Goal: Complete application form

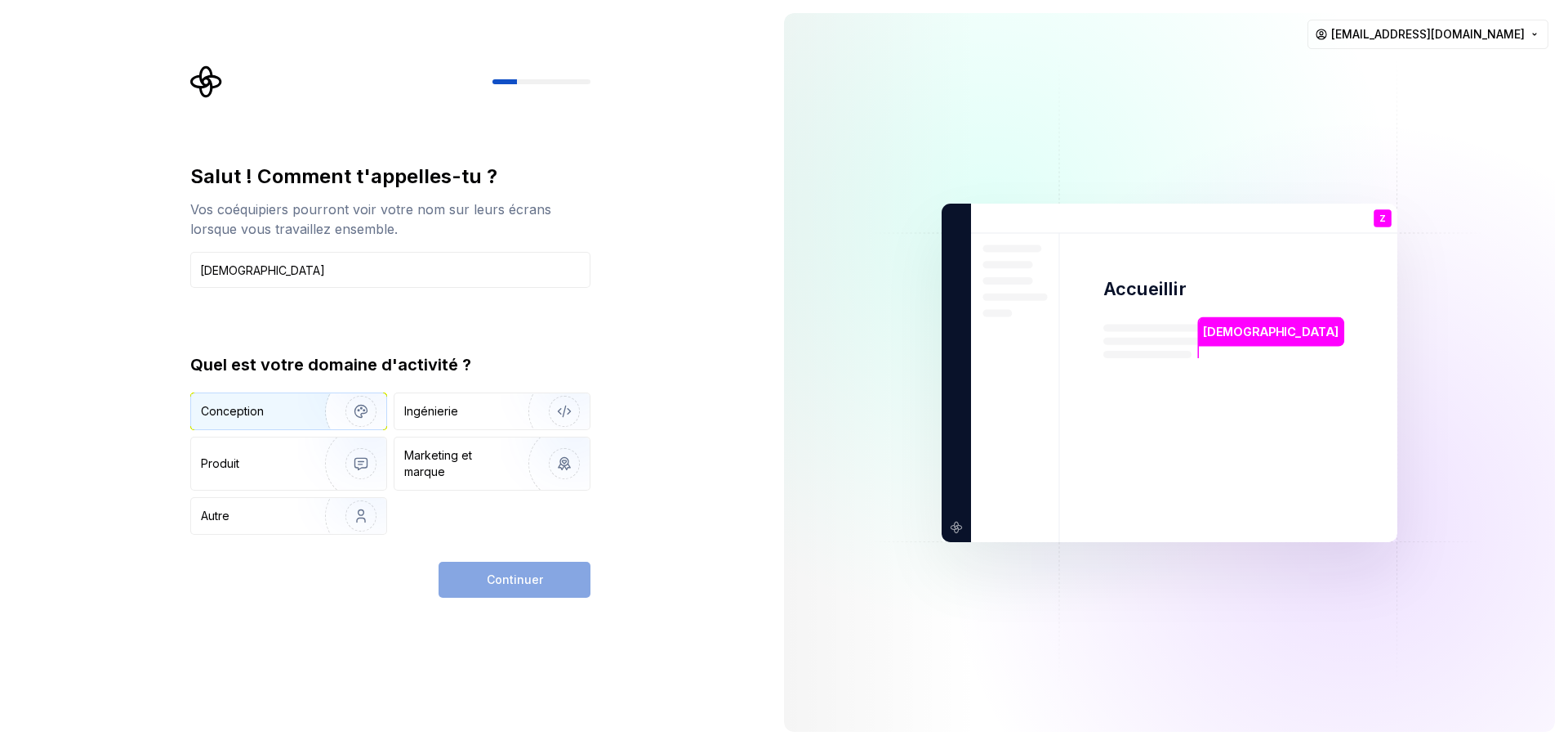
type input "[DEMOGRAPHIC_DATA]"
click at [324, 407] on img "button" at bounding box center [349, 411] width 104 height 109
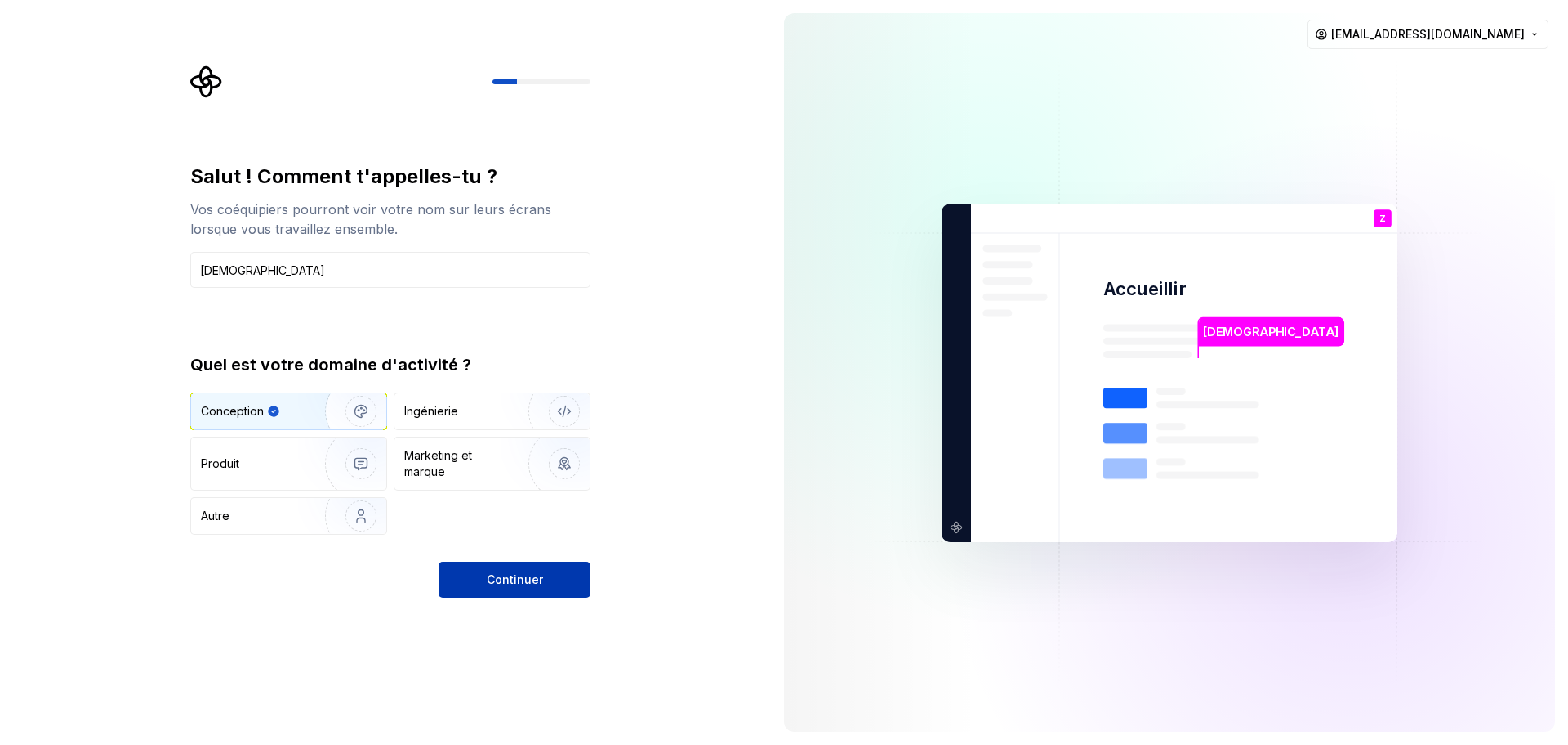
click at [510, 579] on font "Continuer" at bounding box center [515, 578] width 56 height 14
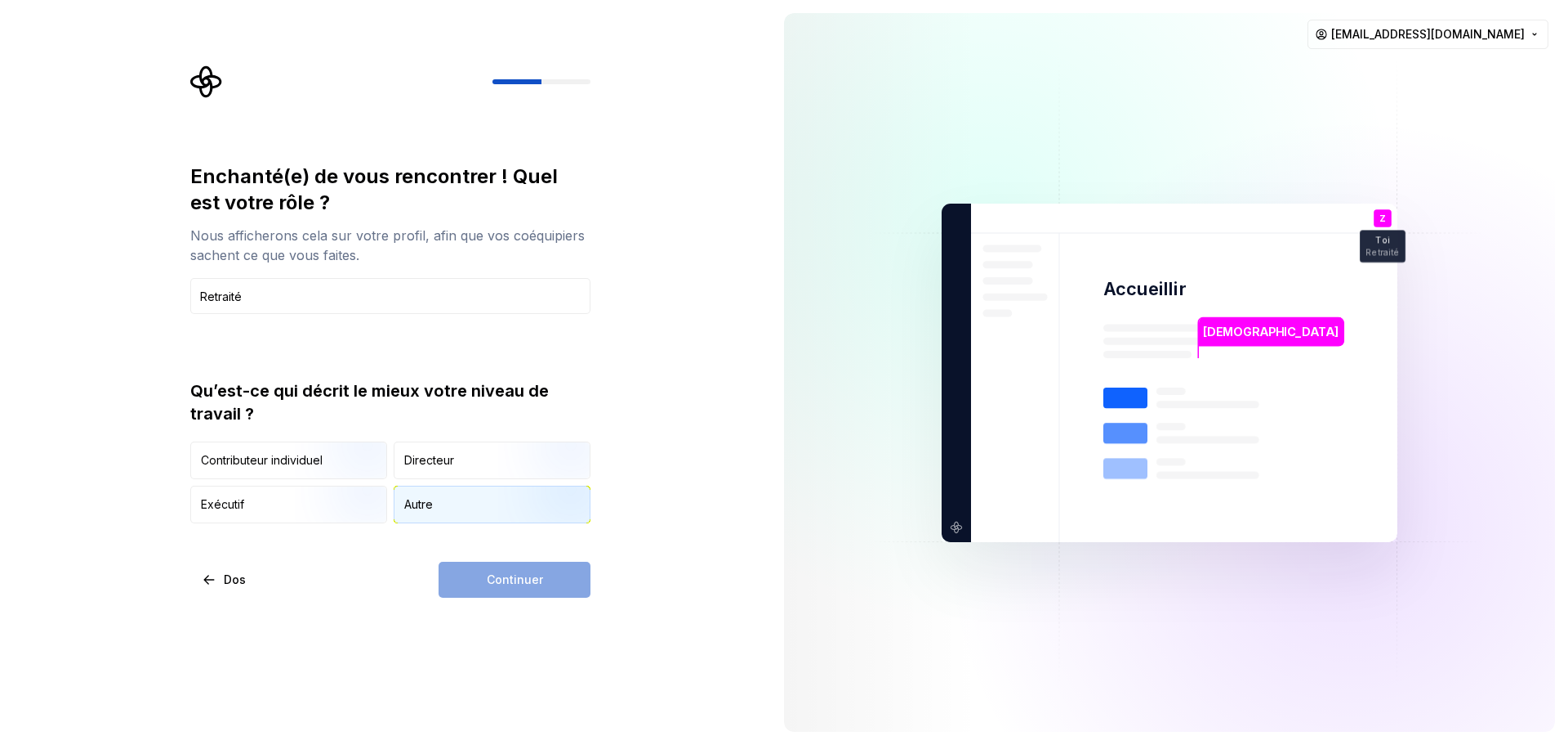
type input "Retraité"
click at [439, 496] on div "Autre" at bounding box center [492, 503] width 196 height 36
click at [507, 577] on font "Continuer" at bounding box center [515, 578] width 56 height 14
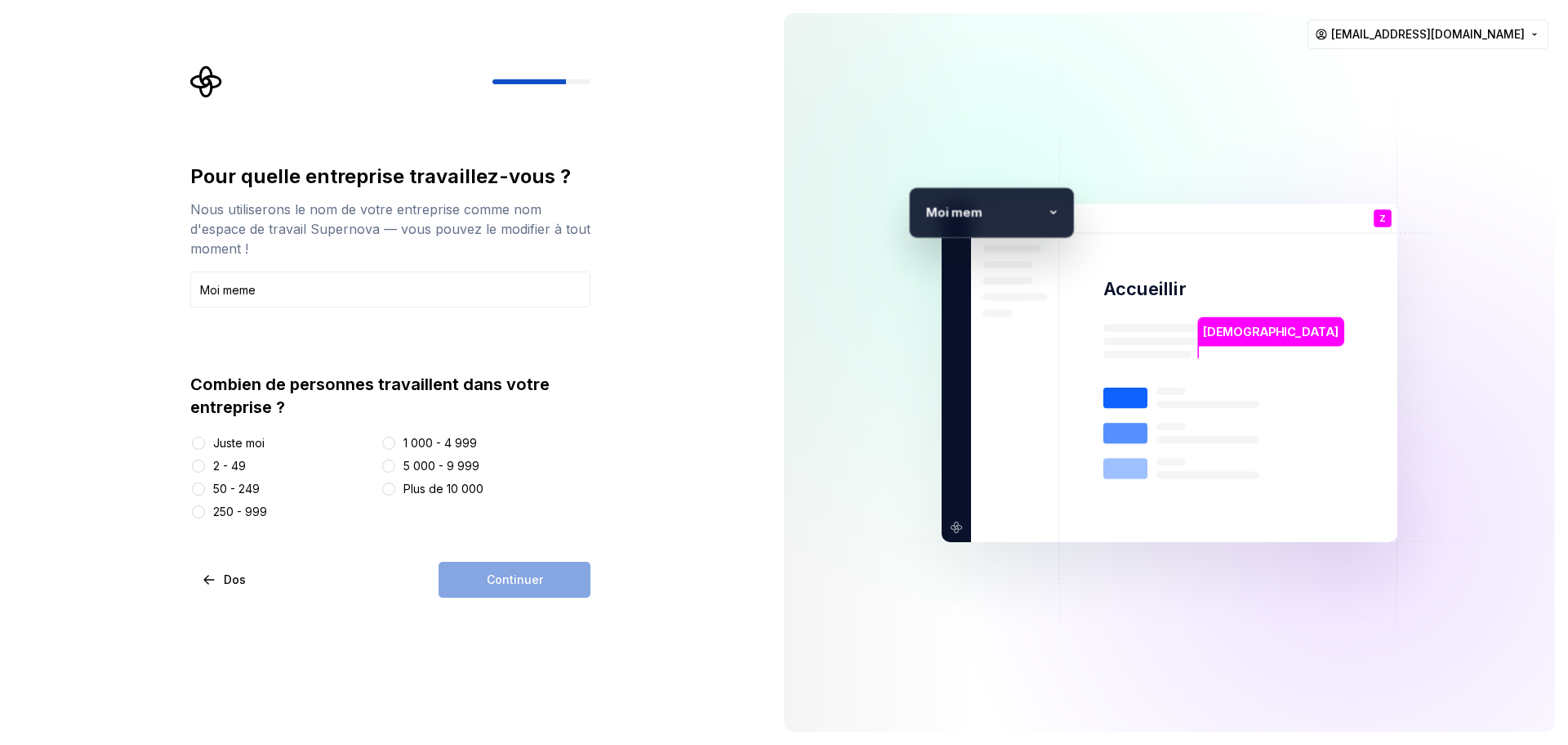
type input "Moi meme"
click at [202, 444] on button "Juste moi" at bounding box center [198, 442] width 13 height 13
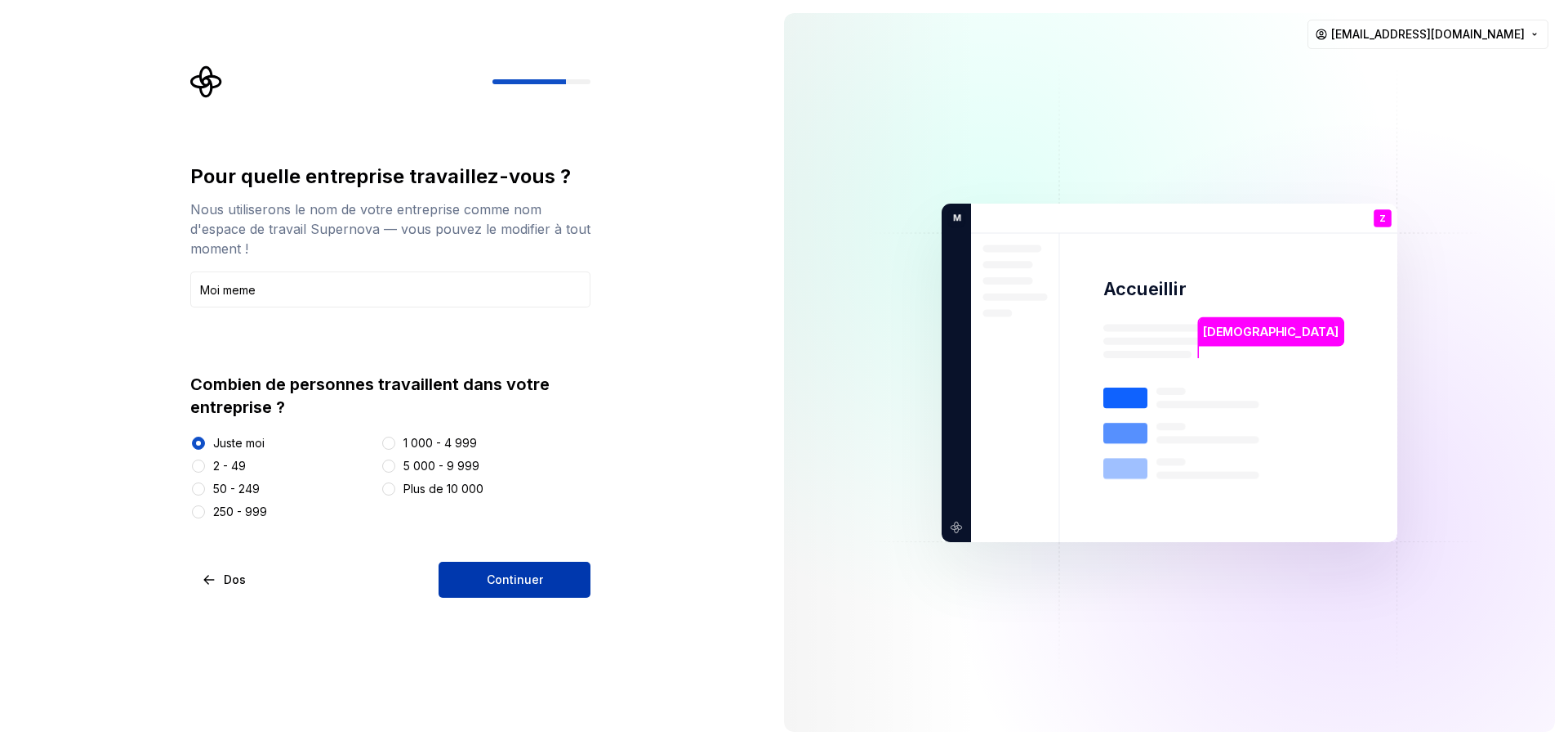
click at [496, 578] on font "Continuer" at bounding box center [515, 578] width 56 height 14
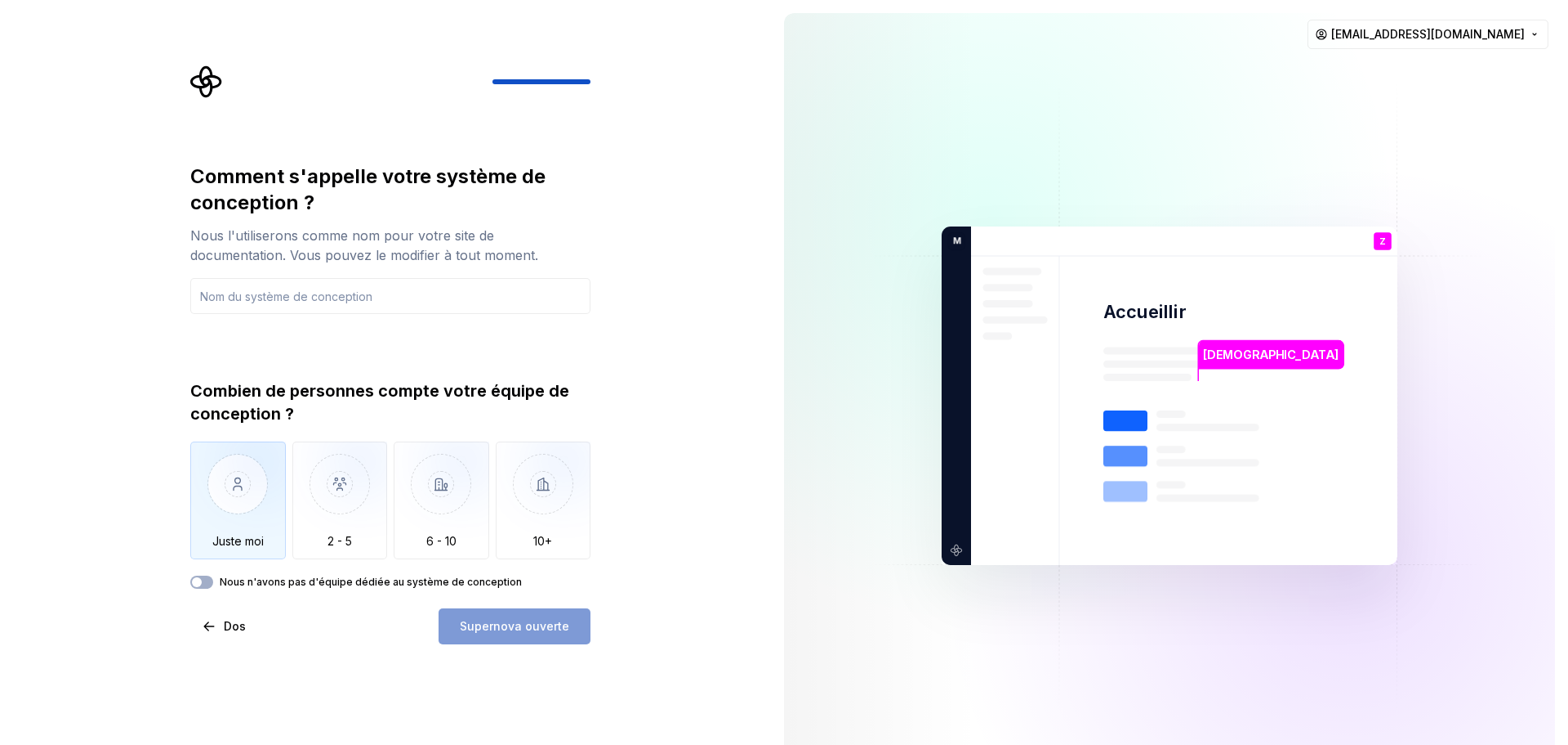
click at [246, 480] on img "button" at bounding box center [238, 496] width 95 height 109
click at [329, 300] on input "text" at bounding box center [390, 295] width 400 height 36
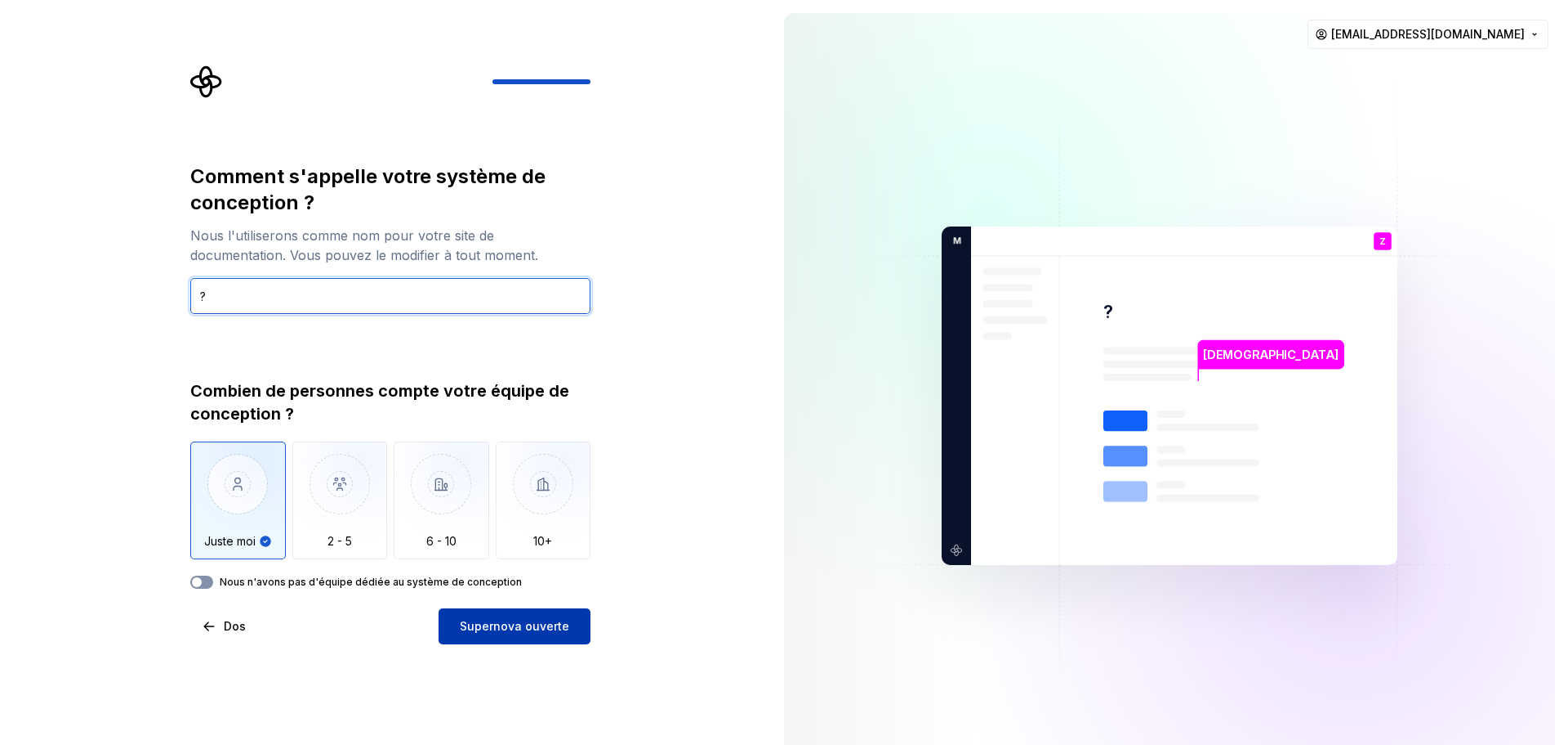
type input "?"
click at [205, 584] on button "Nous n'avons pas d'équipe dédiée au système de conception" at bounding box center [201, 581] width 22 height 13
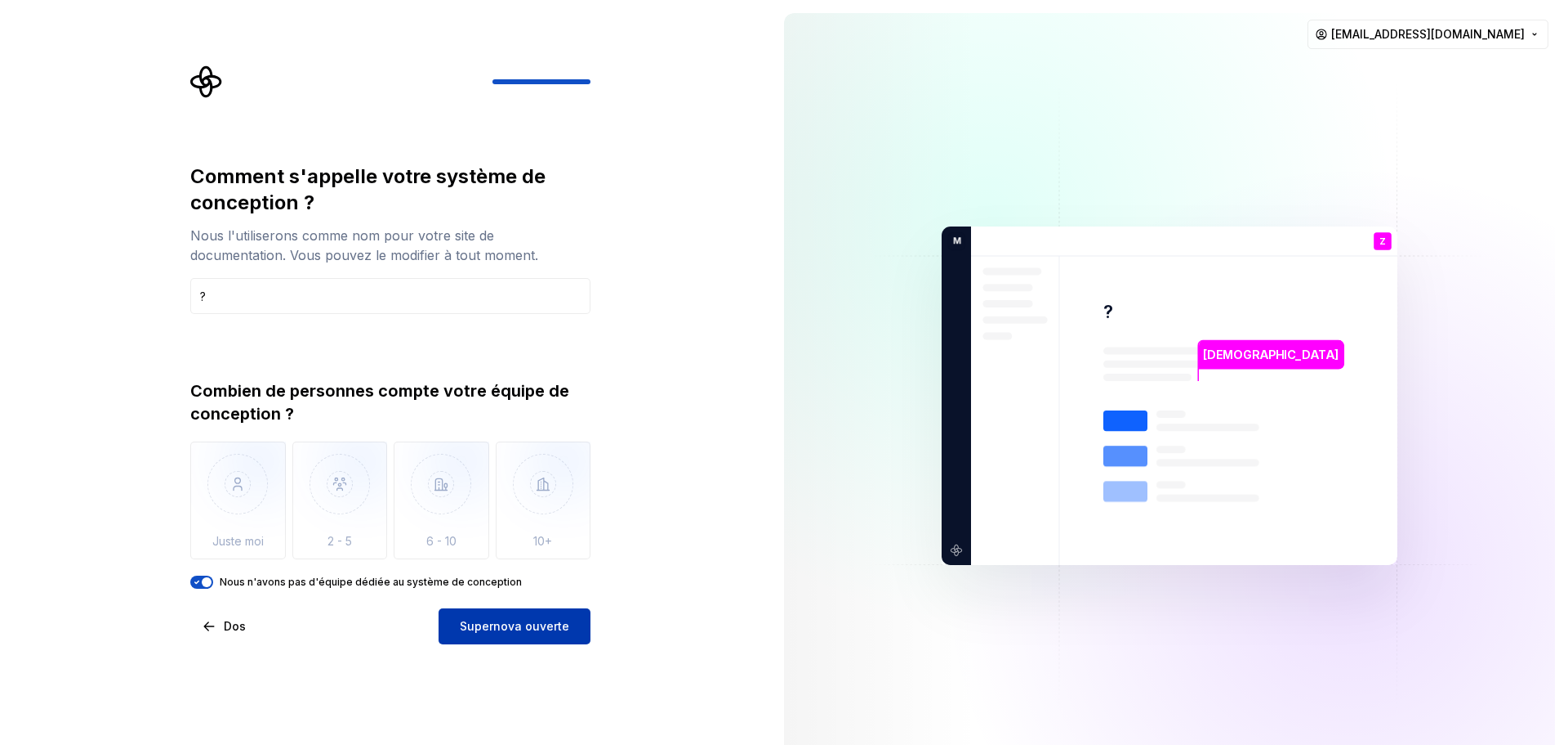
click at [516, 627] on font "Supernova ouverte" at bounding box center [514, 625] width 109 height 14
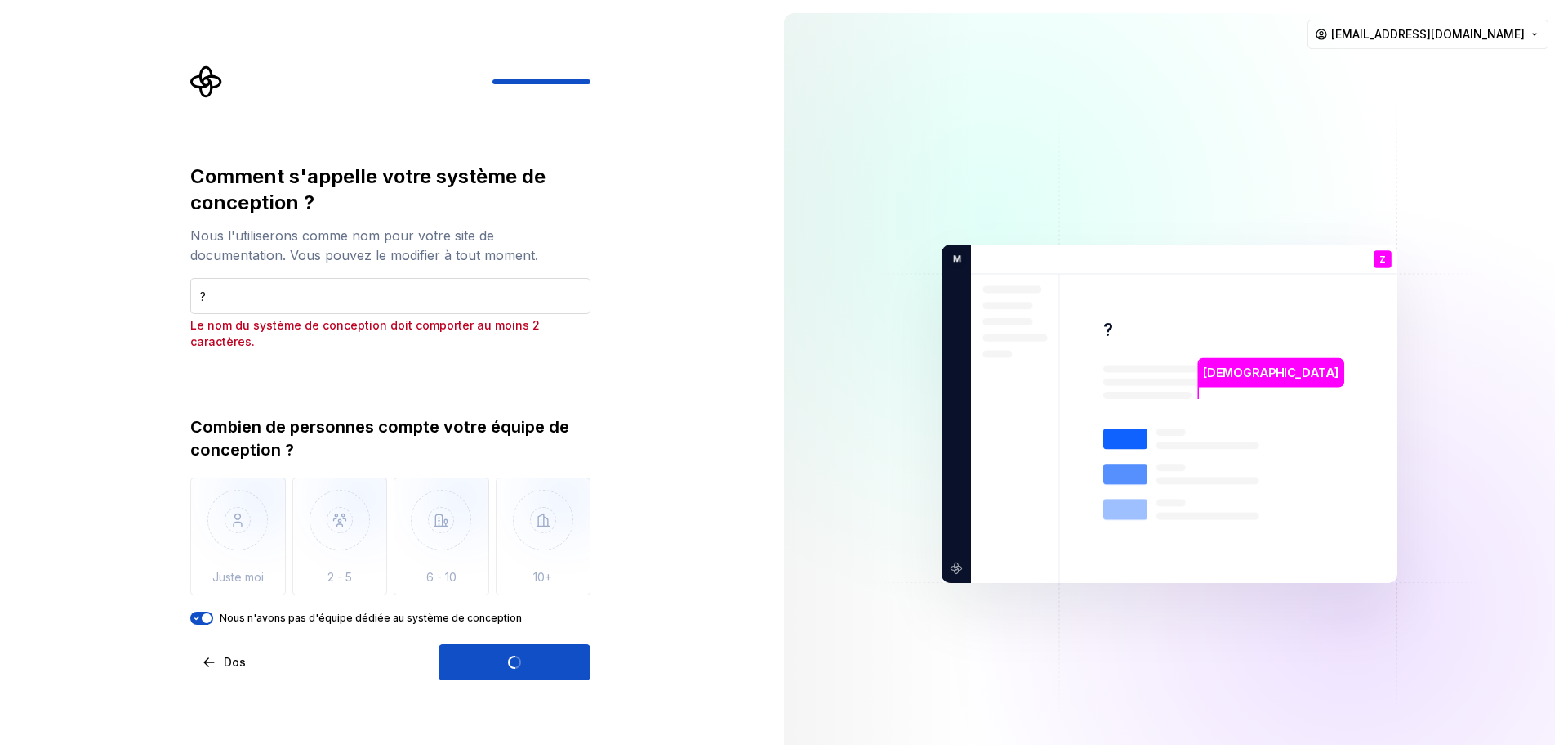
click at [317, 295] on input "?" at bounding box center [390, 295] width 400 height 36
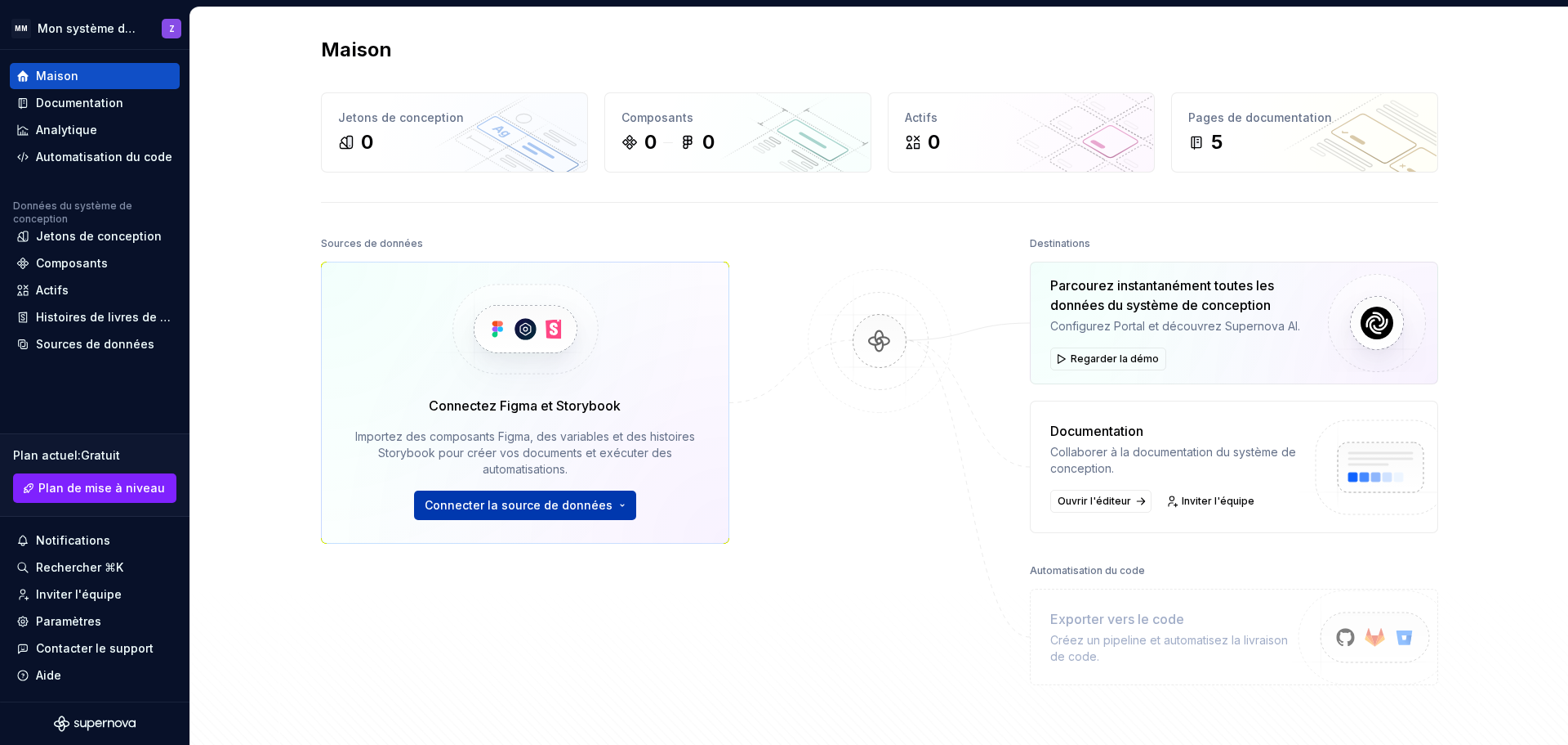
click at [524, 506] on font "Connecter la source de données" at bounding box center [518, 504] width 188 height 14
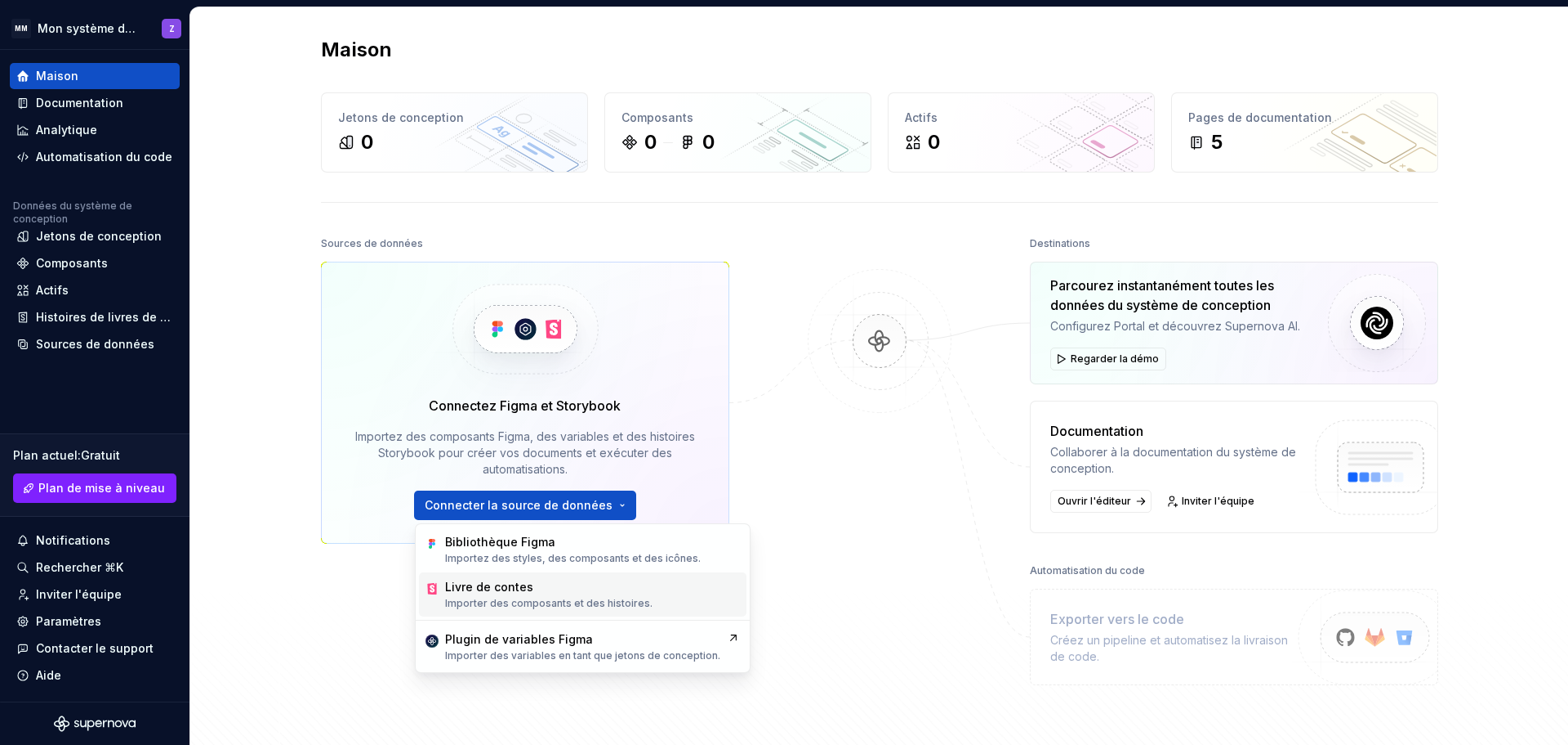
click at [518, 587] on font "Livre de contes" at bounding box center [489, 586] width 89 height 14
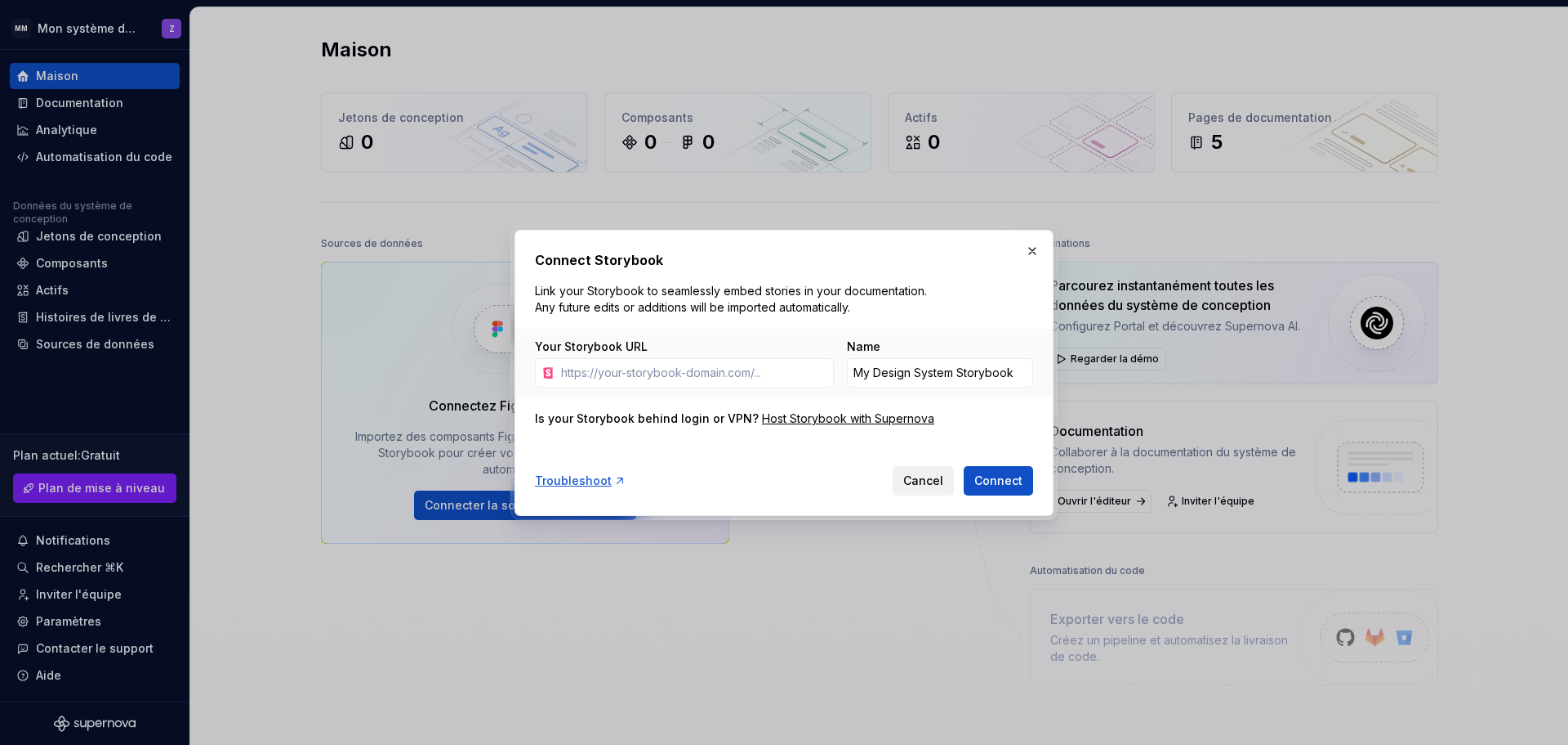
click at [914, 486] on span "Cancel" at bounding box center [923, 480] width 40 height 17
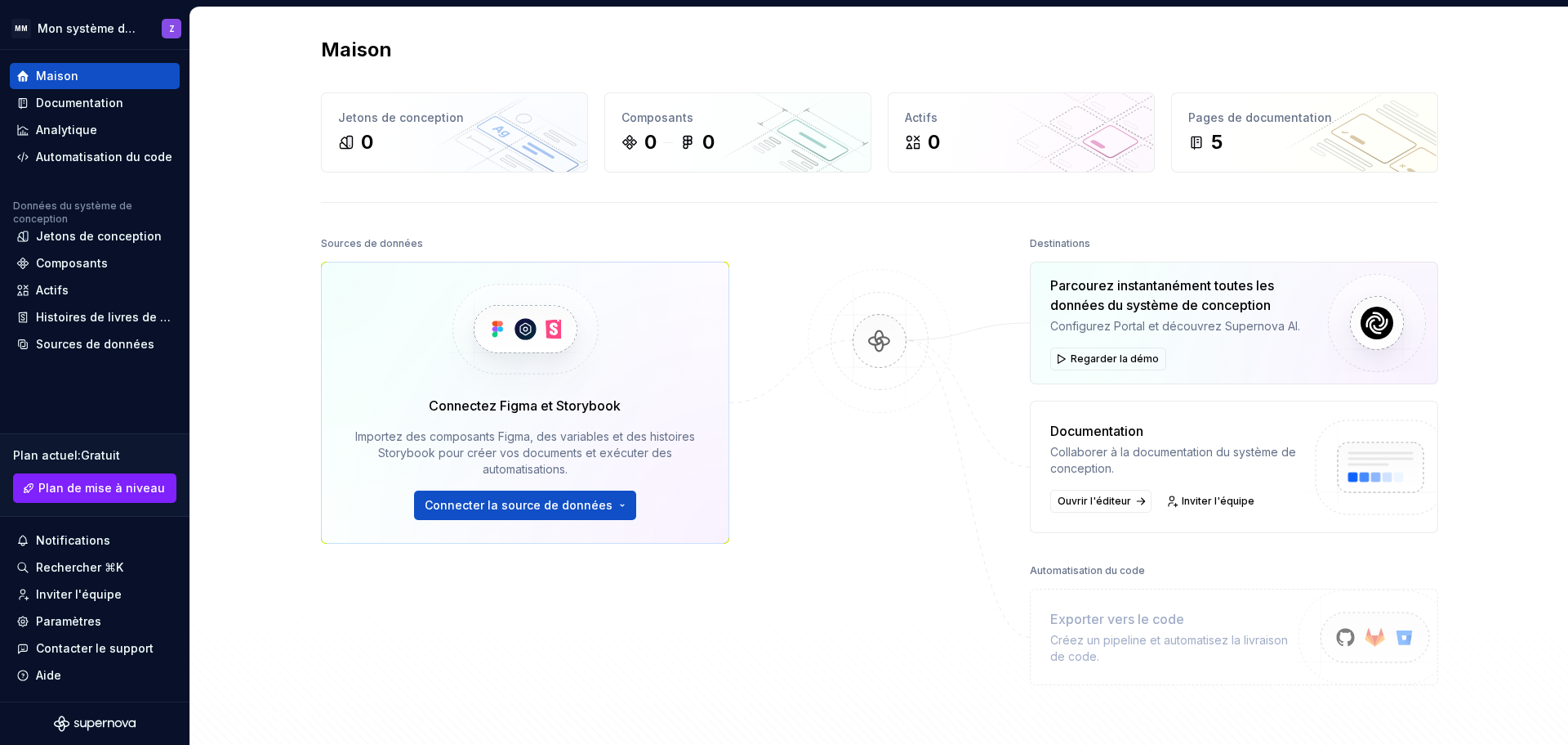
click at [1111, 300] on font "Parcourez instantanément toutes les données du système de conception" at bounding box center [1162, 295] width 224 height 36
click at [1112, 354] on font "Regarder la démo" at bounding box center [1114, 358] width 89 height 13
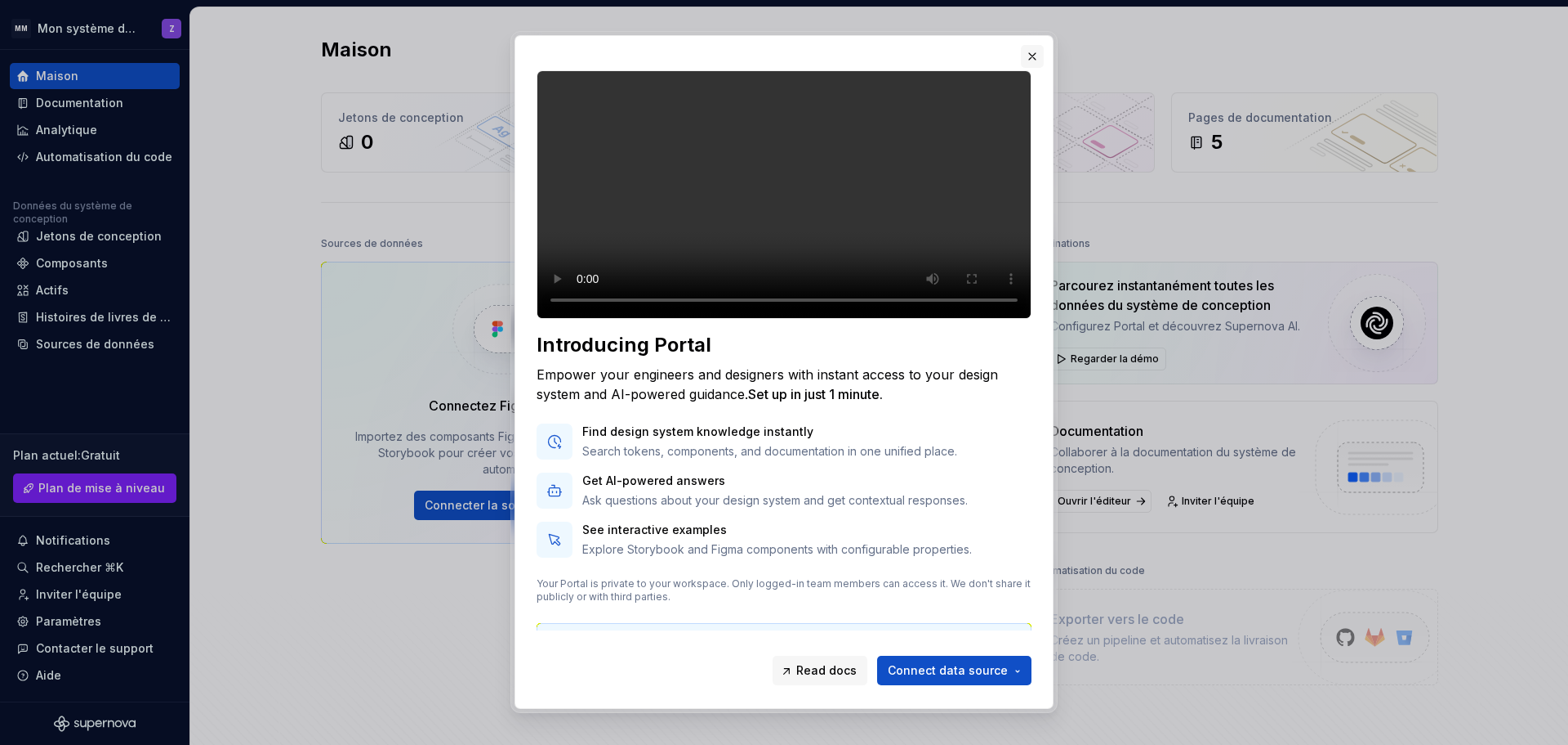
click at [1032, 56] on button "button" at bounding box center [1032, 56] width 22 height 22
